Goal: Task Accomplishment & Management: Manage account settings

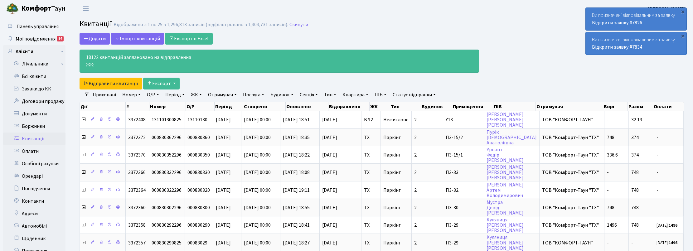
select select "25"
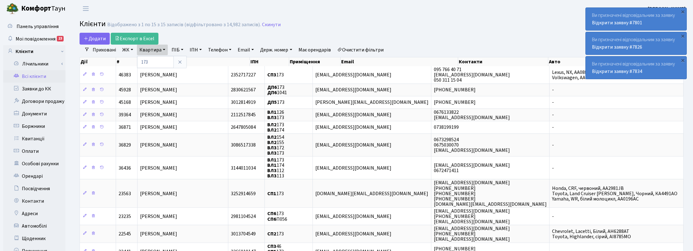
select select "25"
click at [157, 64] on input "173" at bounding box center [155, 62] width 36 height 12
type input "1"
type input "98"
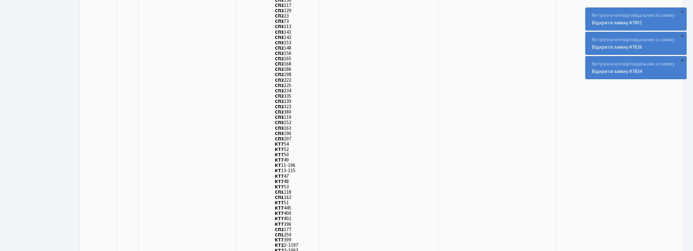
scroll to position [2239, 0]
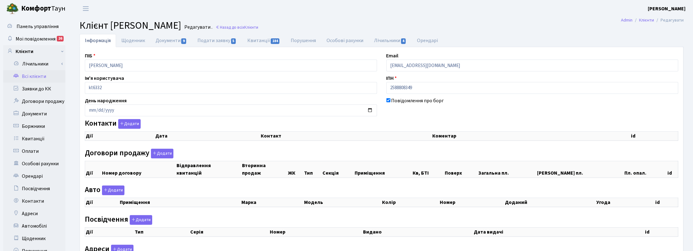
checkbox input "true"
select select "25"
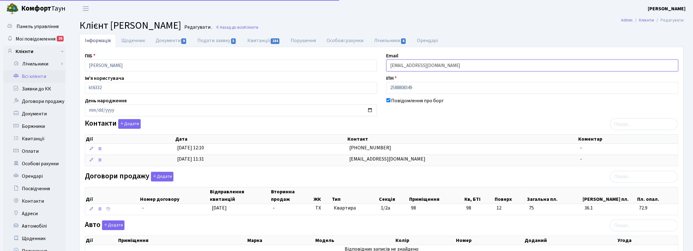
drag, startPoint x: 454, startPoint y: 66, endPoint x: 378, endPoint y: 63, distance: 76.1
click at [378, 63] on div "ПІБ Антонова Ганна Олександрівна Email ant.anna17@gmail.com Ім'я користувача kt…" at bounding box center [381, 202] width 602 height 301
click at [258, 26] on link "Назад до всіх Клієнти" at bounding box center [236, 27] width 43 height 6
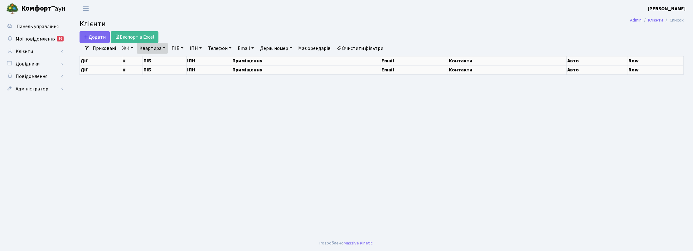
select select "25"
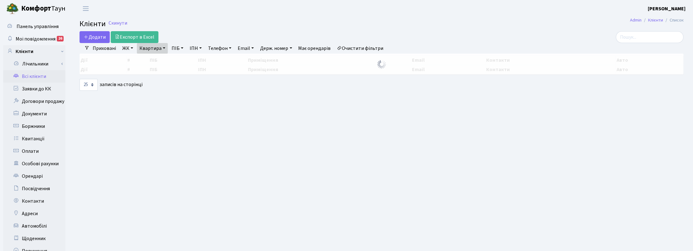
click at [161, 49] on link "Квартира" at bounding box center [152, 48] width 31 height 11
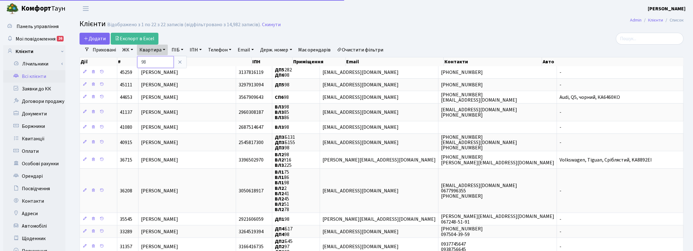
click at [157, 59] on input "98" at bounding box center [155, 62] width 36 height 12
type input "9"
click at [175, 51] on link "ПІБ" at bounding box center [177, 50] width 17 height 11
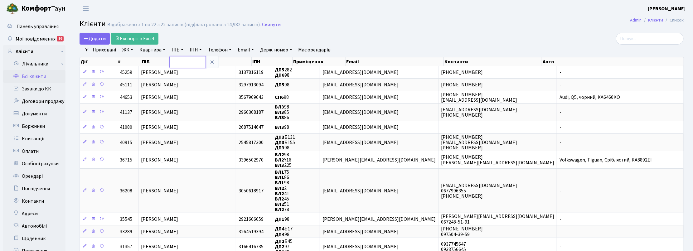
paste input "Дудник"
type input "Дудник"
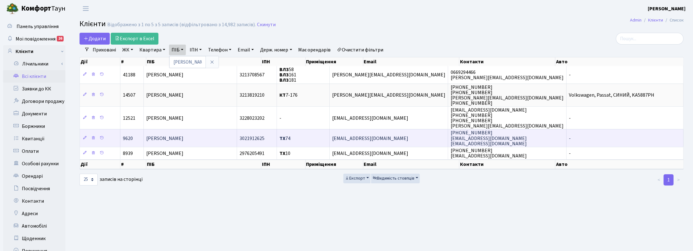
click at [183, 138] on span "[PERSON_NAME]" at bounding box center [164, 138] width 37 height 7
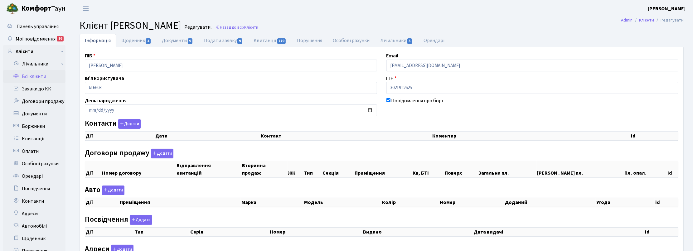
checkbox input "true"
select select "25"
